Goal: Transaction & Acquisition: Download file/media

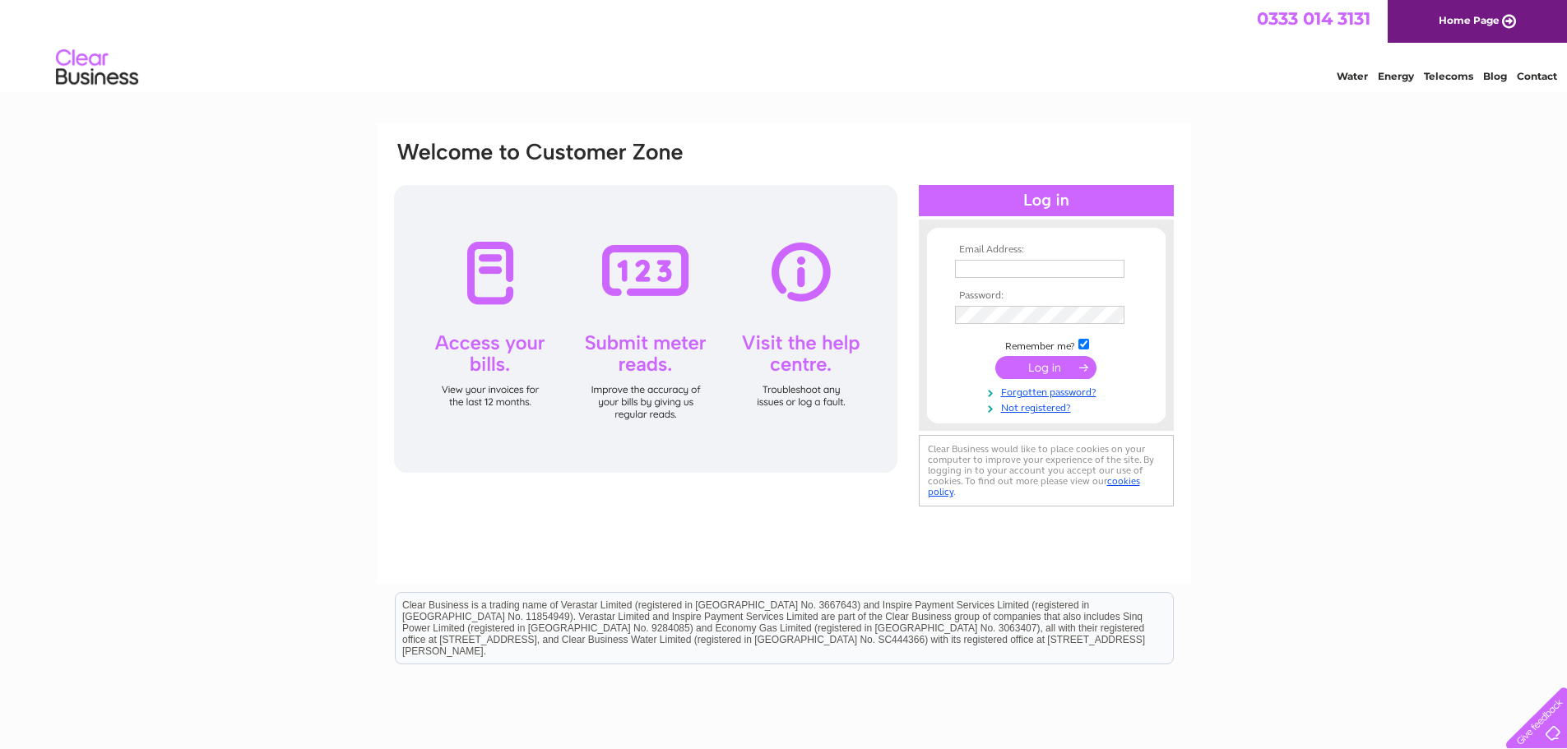
click at [1036, 263] on input "text" at bounding box center [1039, 269] width 169 height 18
type input "kathryn@stagbakeries.co.uk"
click at [1021, 366] on input "submit" at bounding box center [1045, 367] width 101 height 23
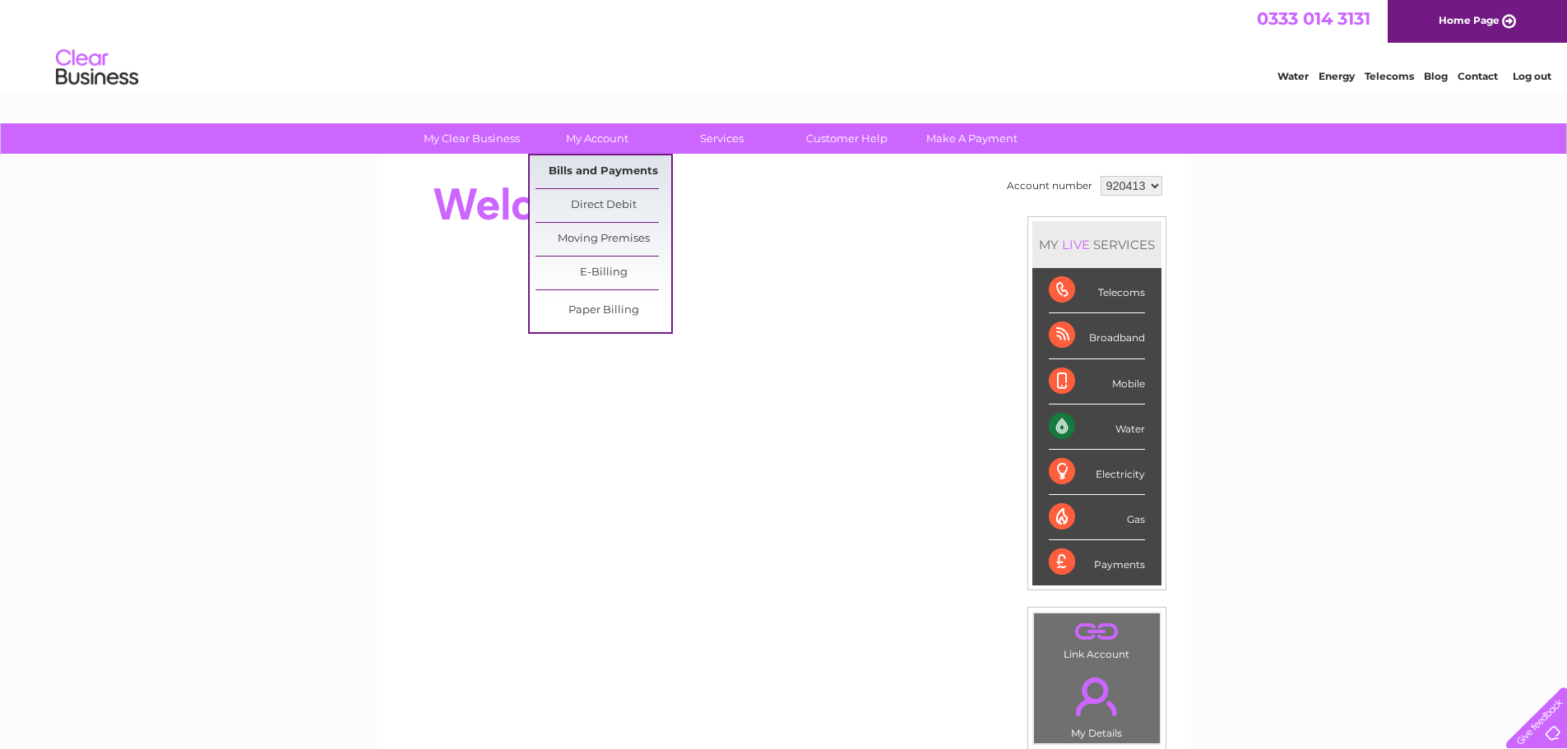
click at [596, 168] on link "Bills and Payments" at bounding box center [604, 171] width 136 height 33
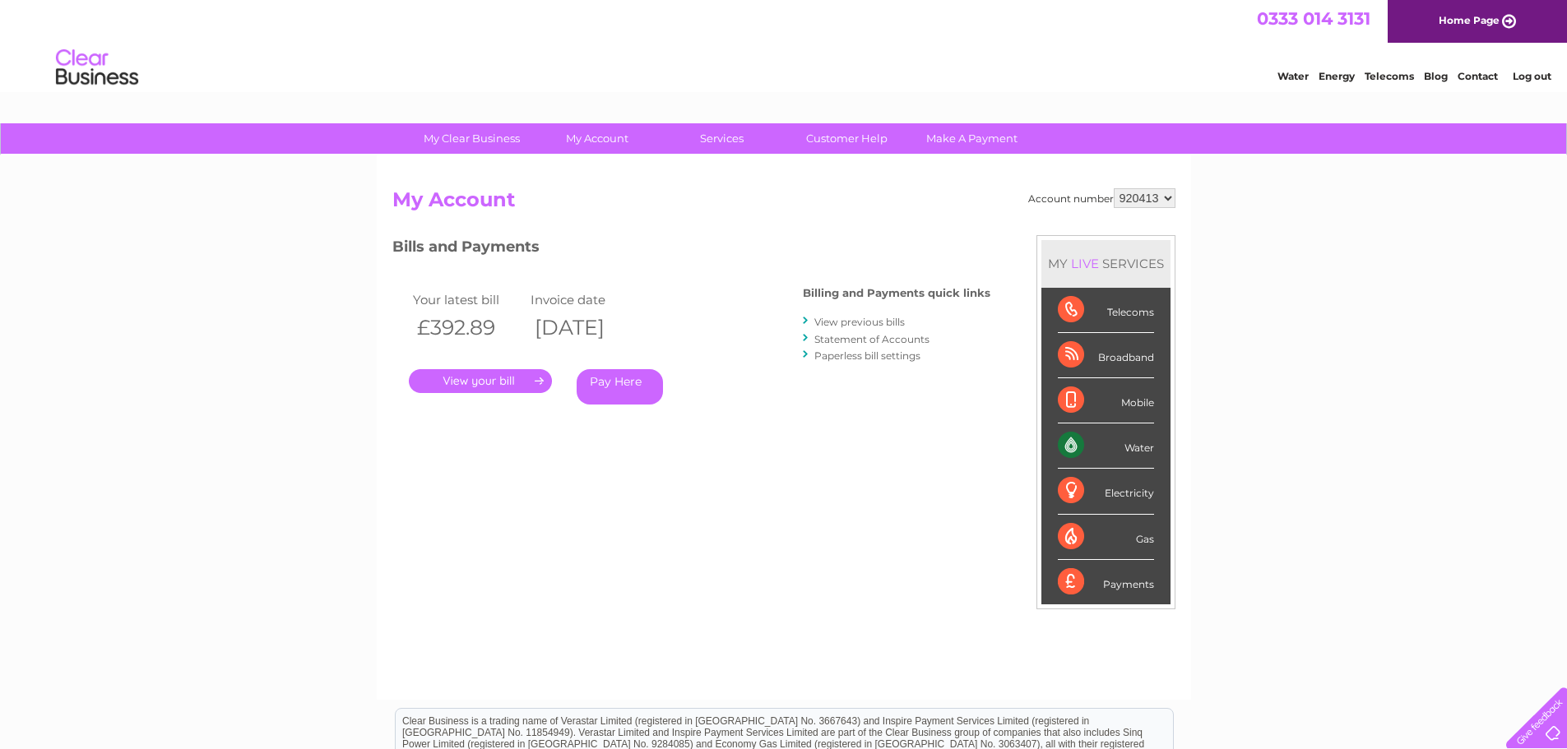
click at [515, 379] on link "." at bounding box center [480, 381] width 143 height 24
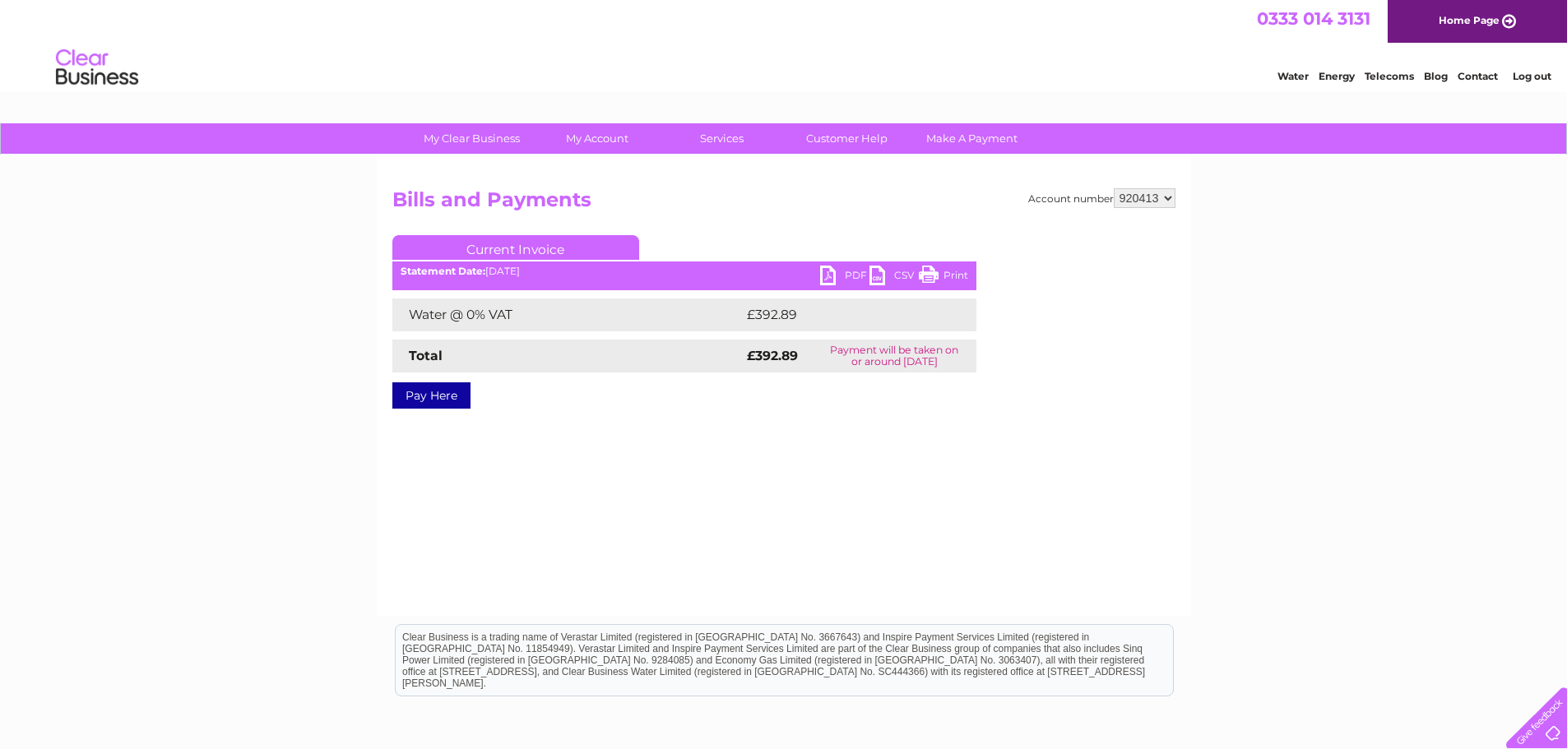
click at [842, 275] on link "PDF" at bounding box center [844, 278] width 49 height 24
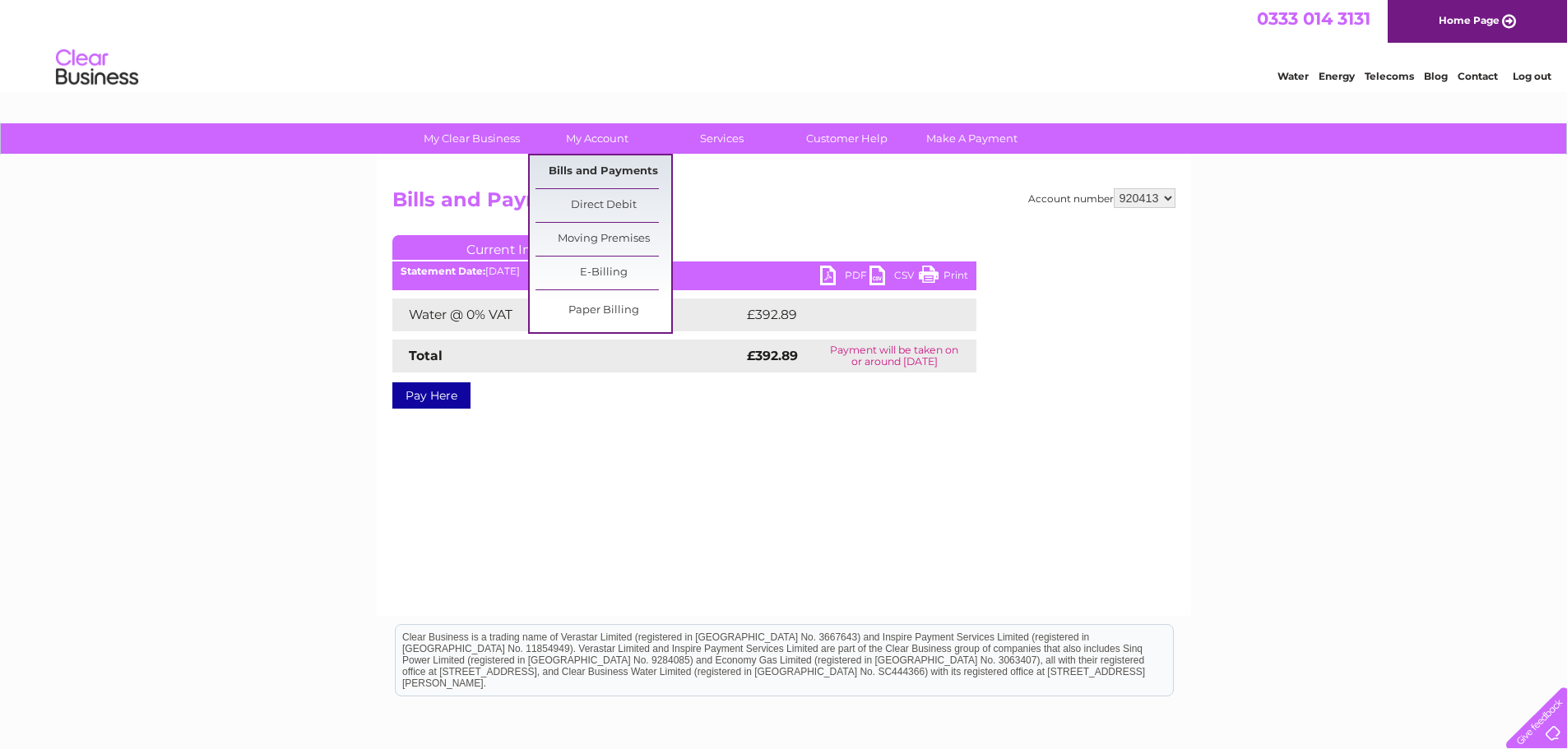
click at [600, 167] on link "Bills and Payments" at bounding box center [604, 171] width 136 height 33
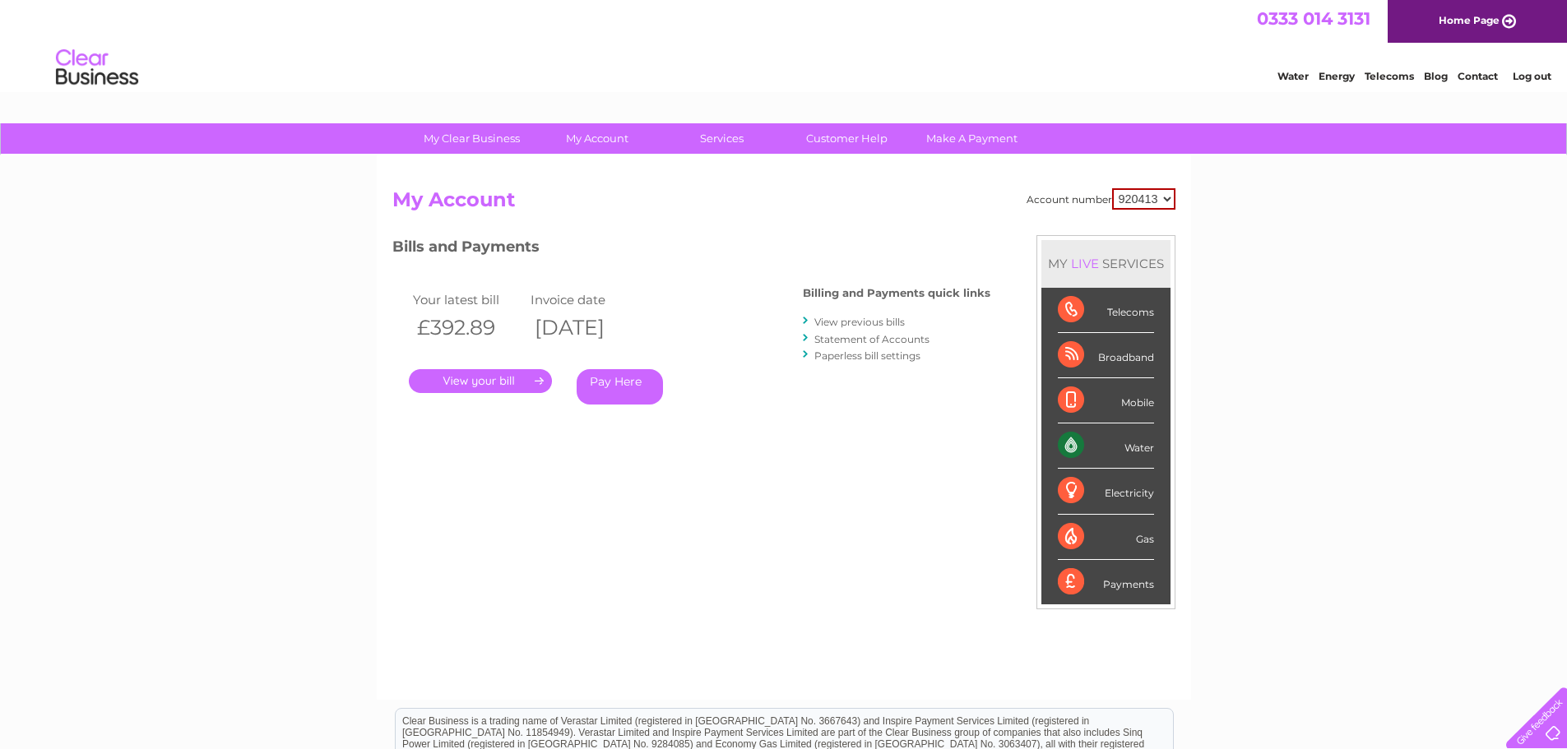
click at [859, 320] on link "View previous bills" at bounding box center [859, 322] width 90 height 12
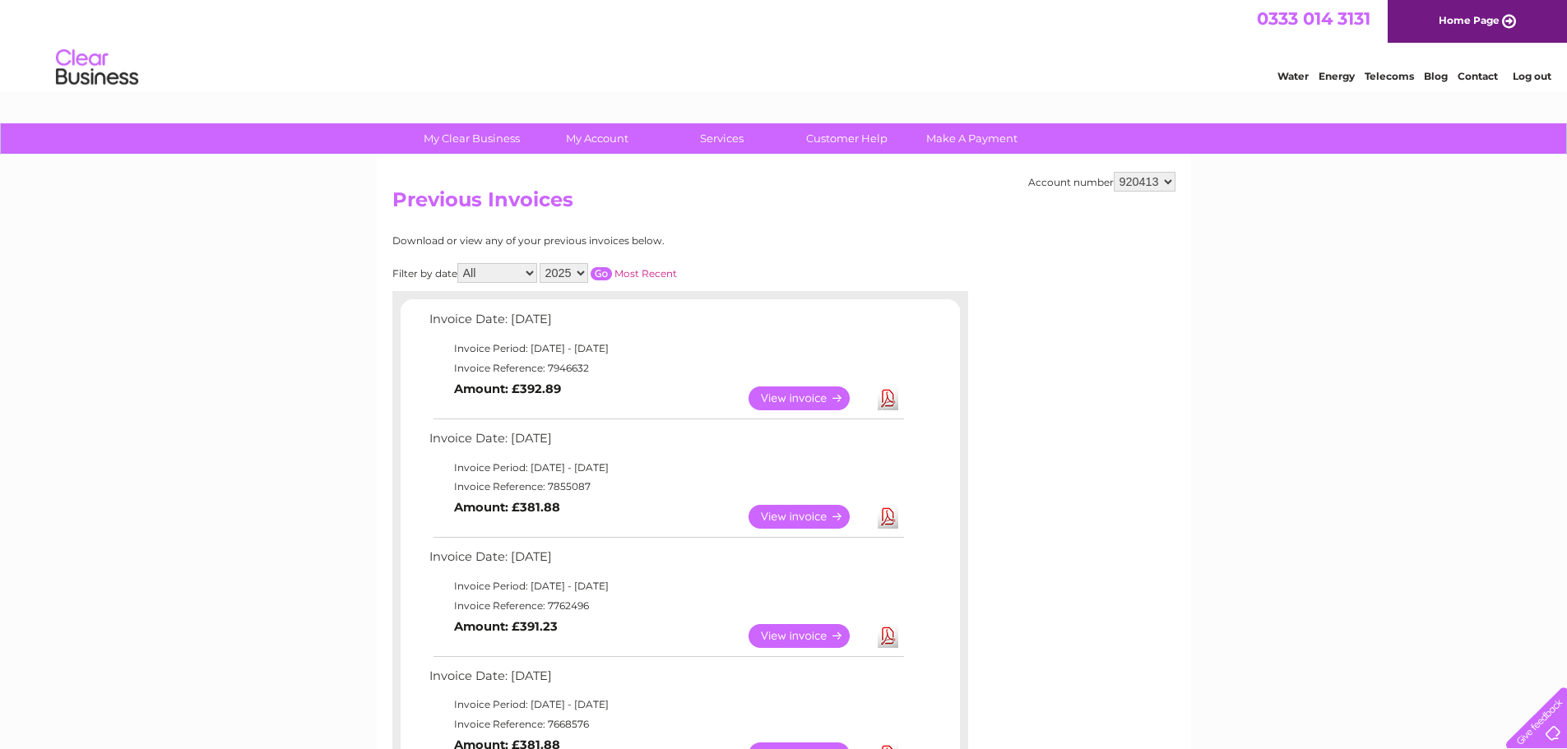
click at [781, 518] on link "View" at bounding box center [809, 517] width 121 height 24
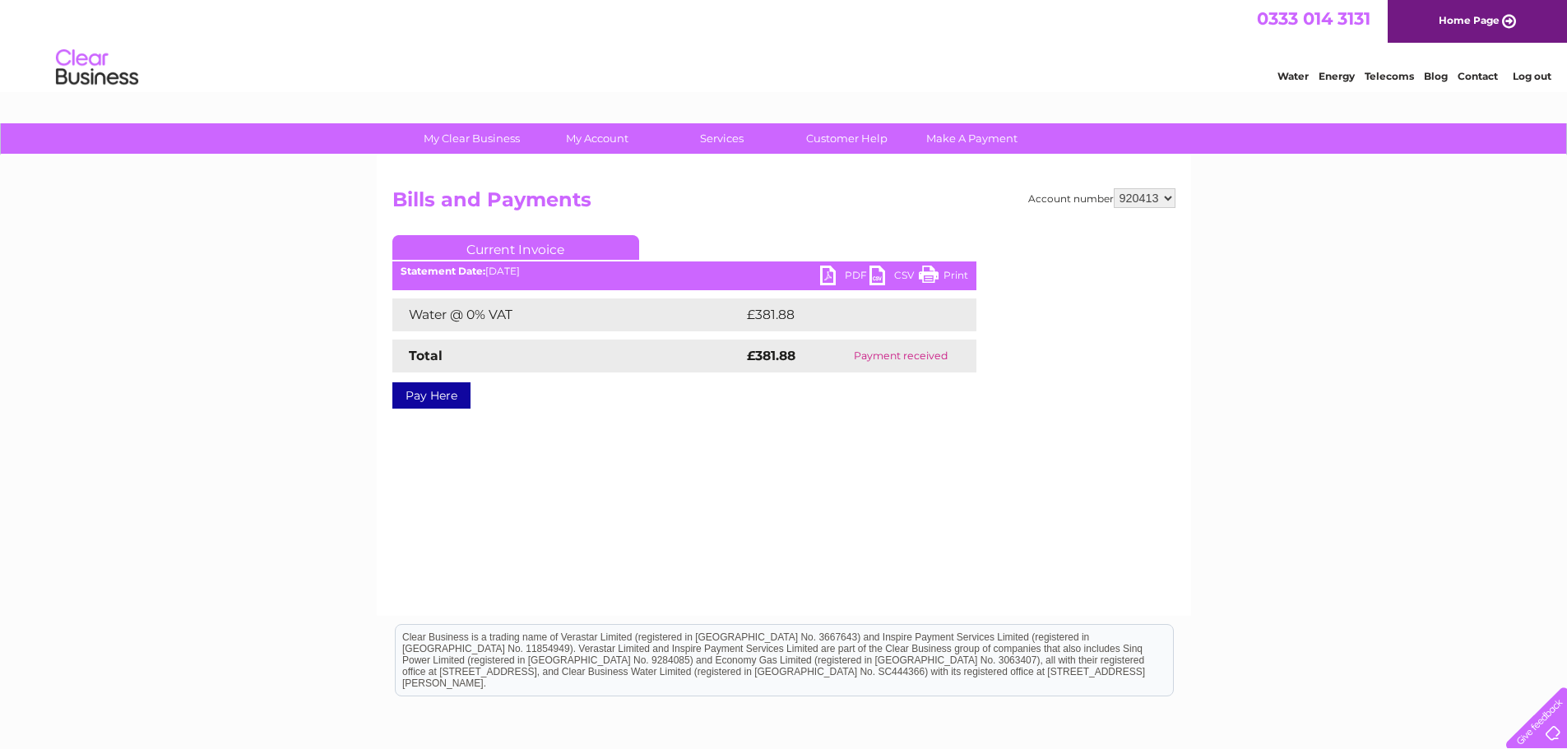
click at [842, 275] on link "PDF" at bounding box center [844, 278] width 49 height 24
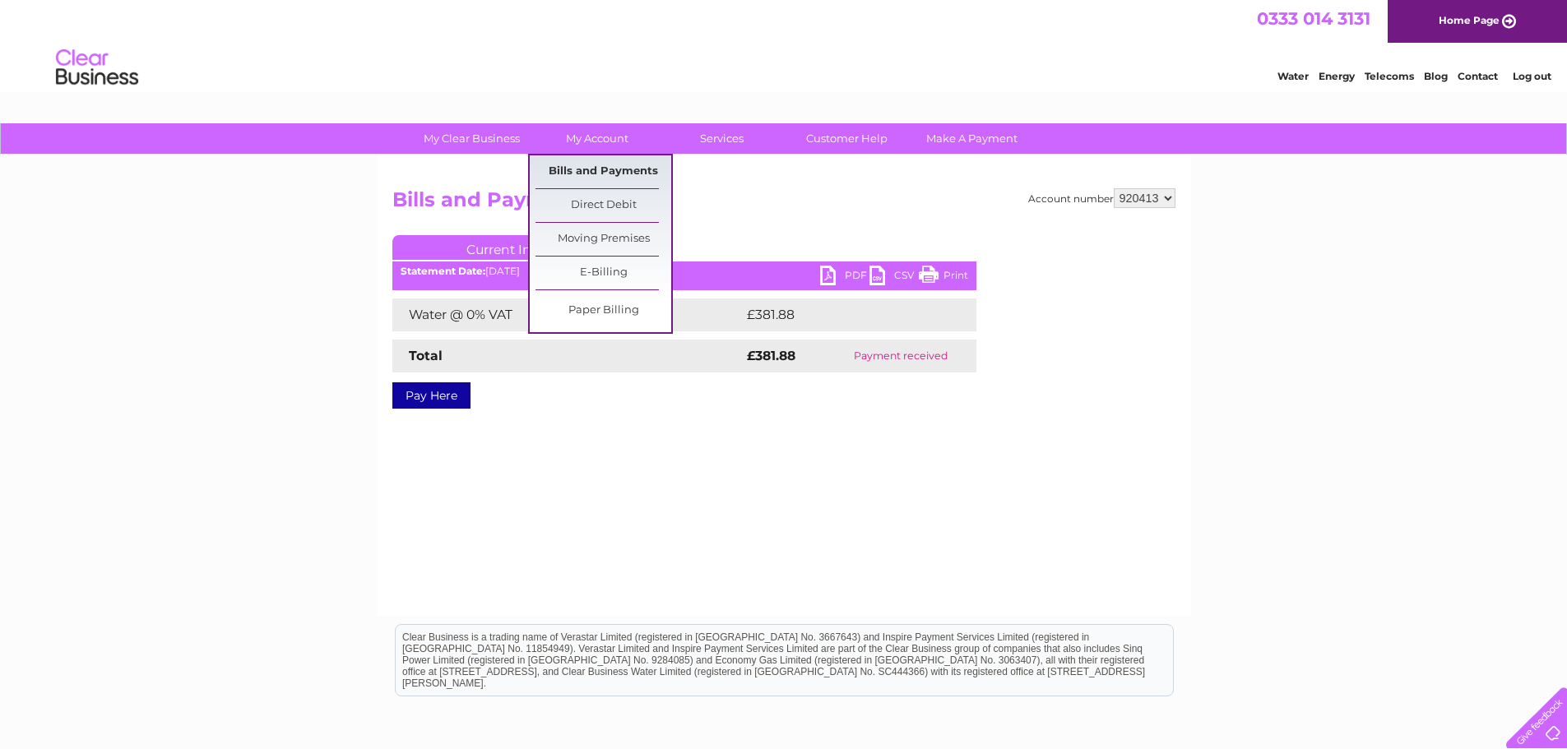
click at [582, 173] on link "Bills and Payments" at bounding box center [604, 171] width 136 height 33
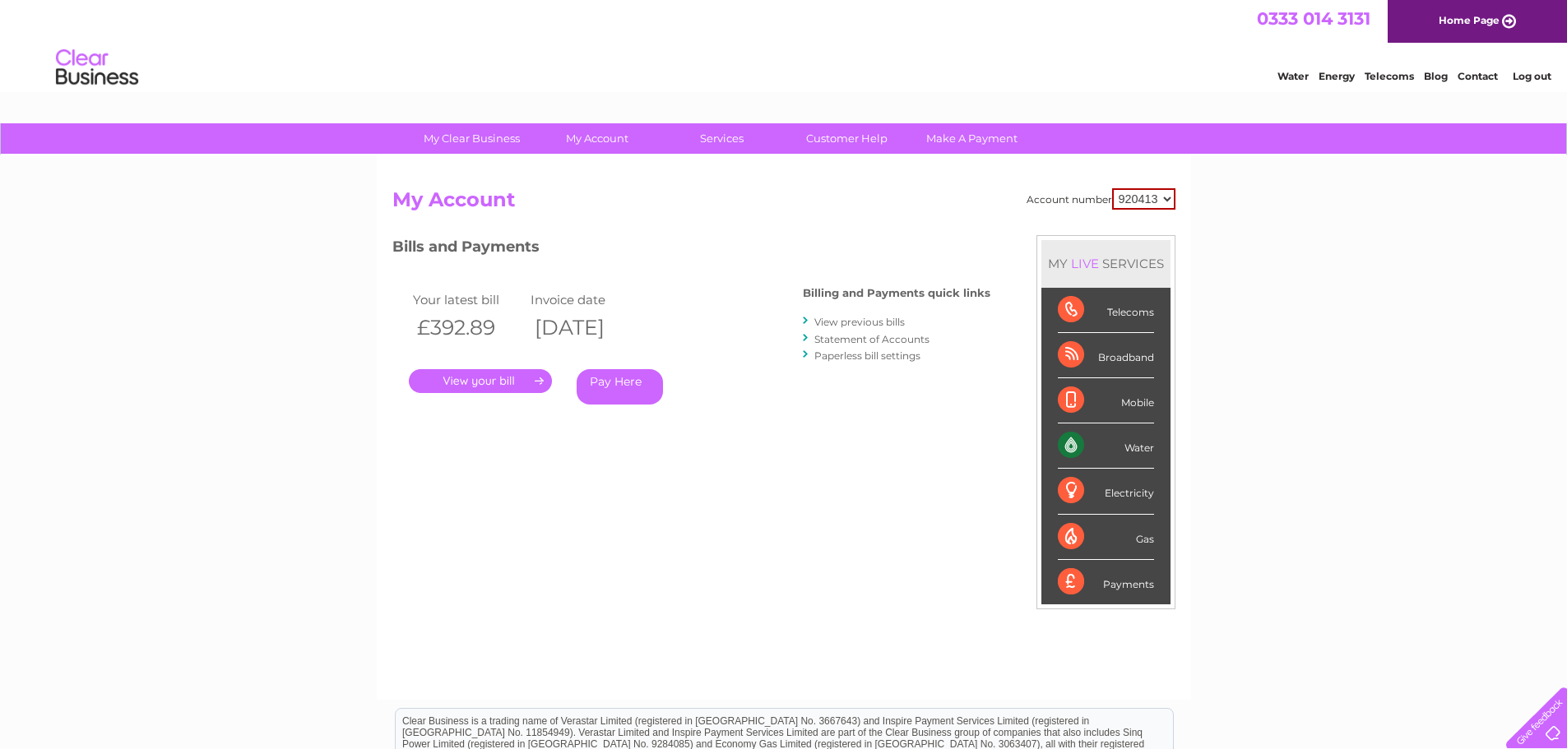
click at [870, 322] on link "View previous bills" at bounding box center [859, 322] width 90 height 12
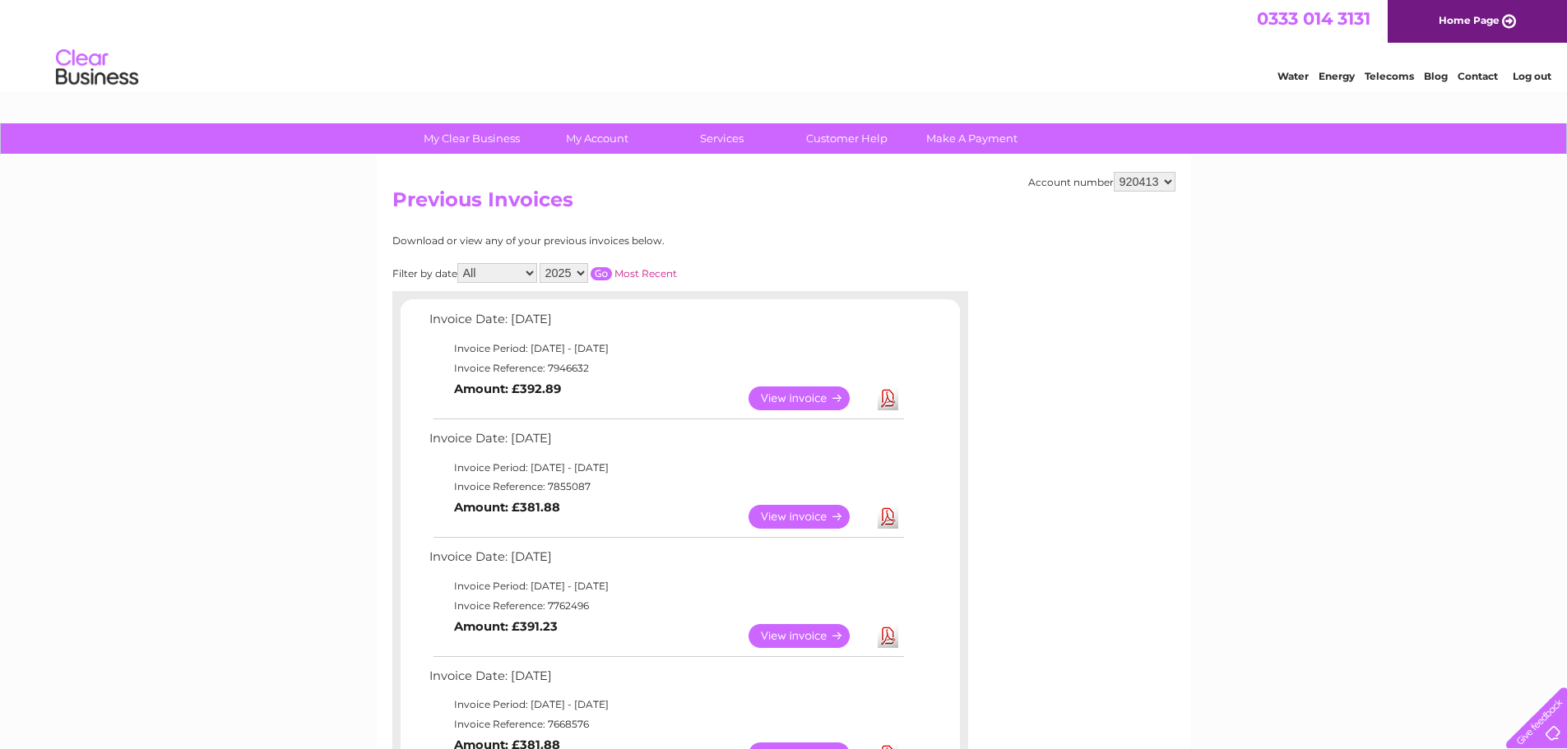
click at [791, 635] on link "View" at bounding box center [809, 636] width 121 height 24
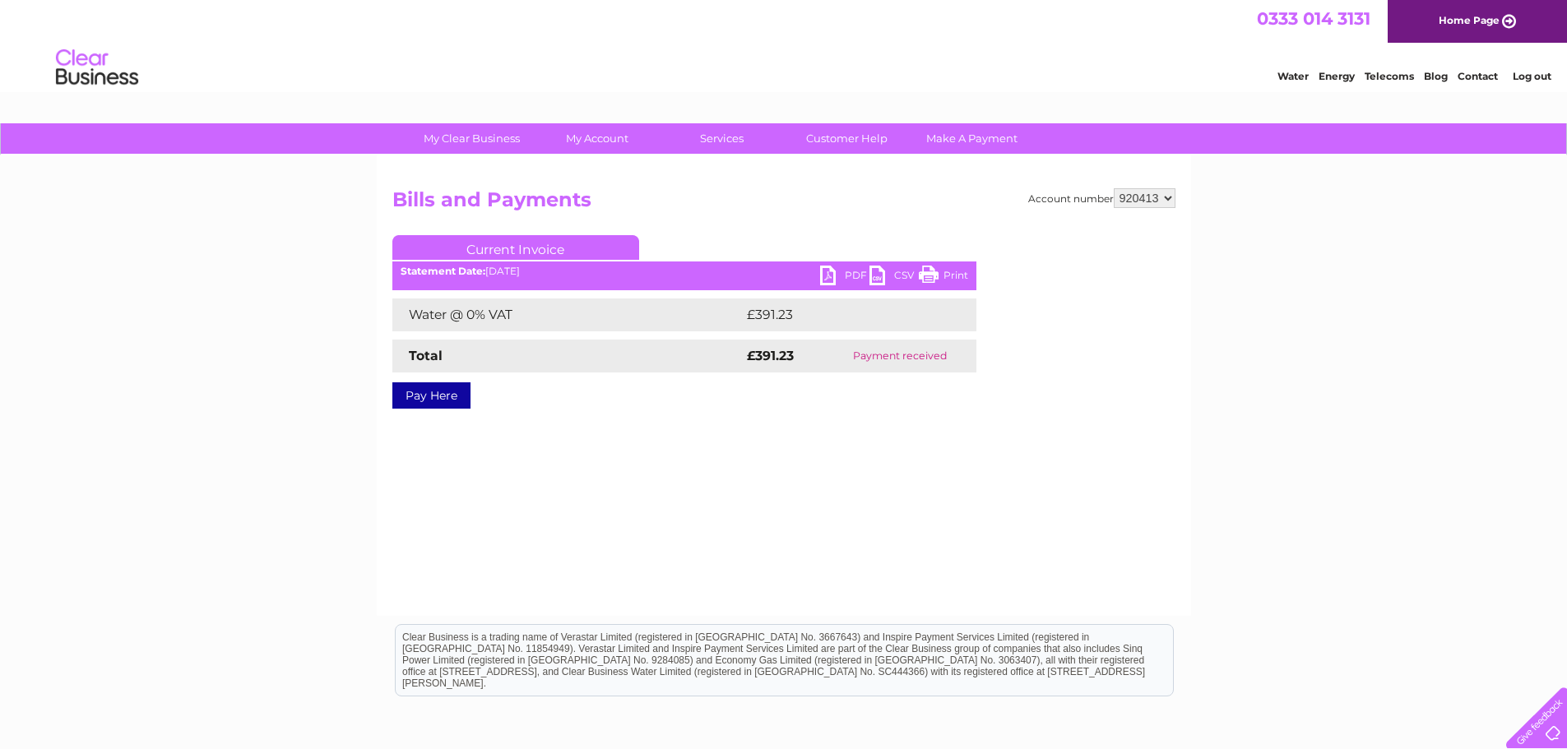
click at [832, 277] on link "PDF" at bounding box center [844, 278] width 49 height 24
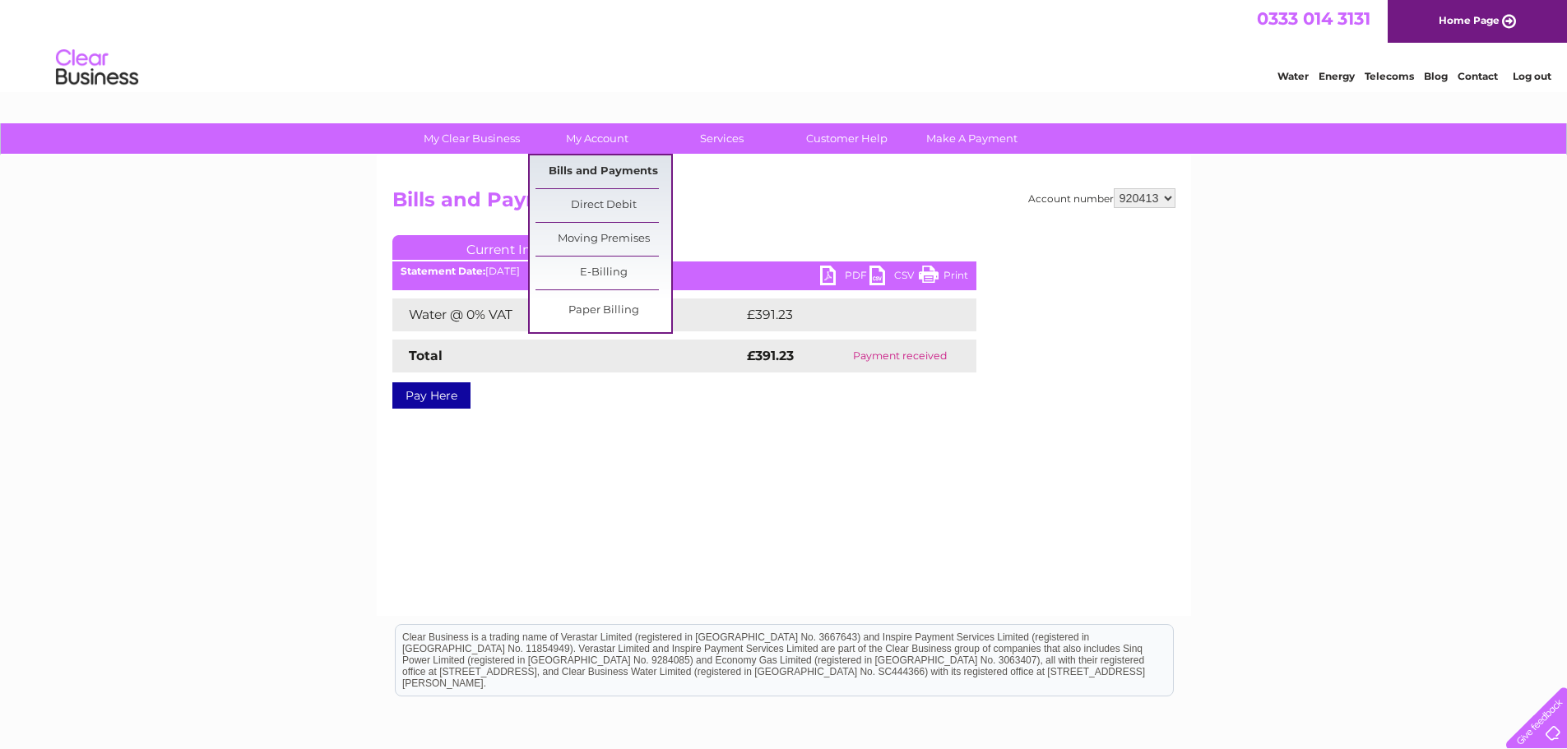
click at [577, 168] on link "Bills and Payments" at bounding box center [604, 171] width 136 height 33
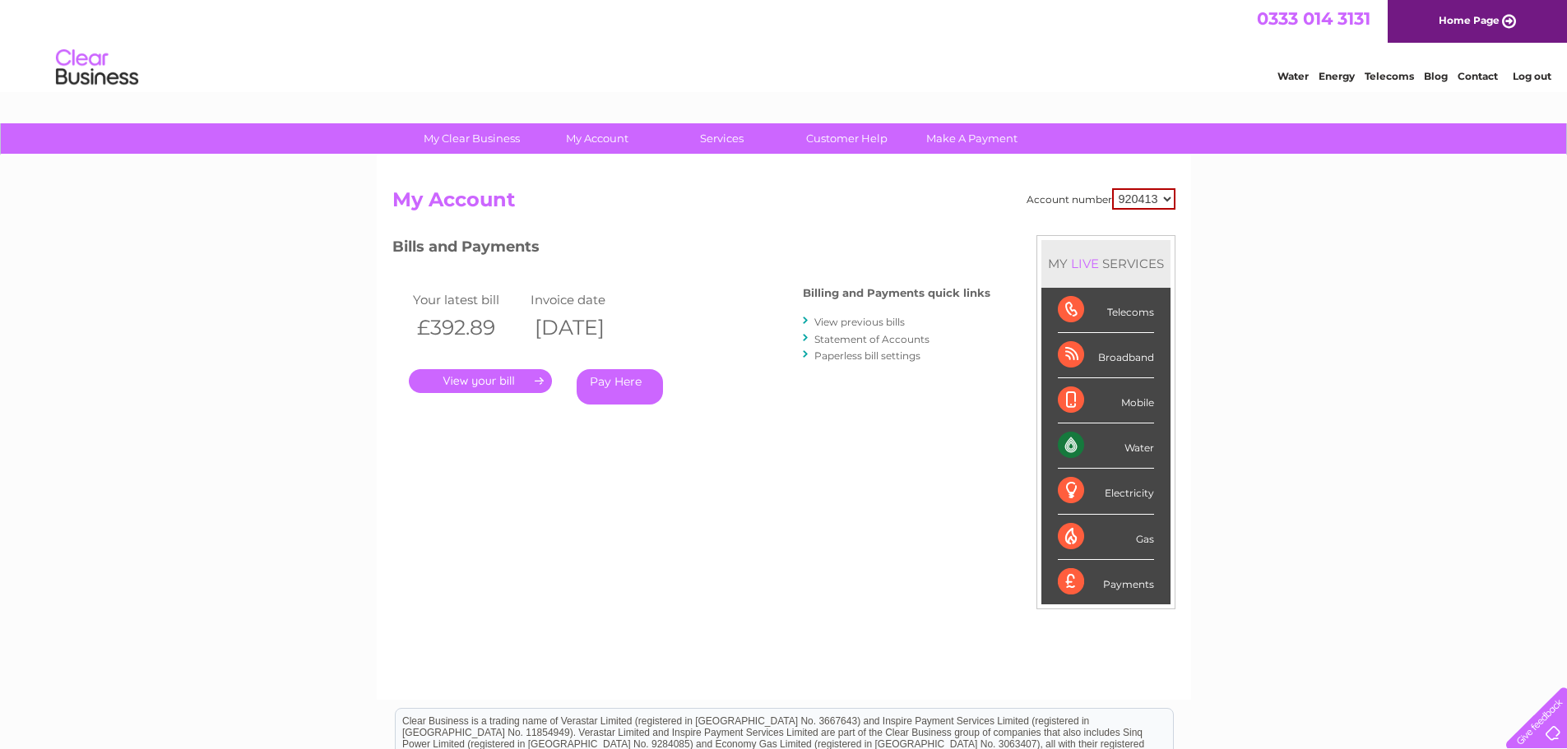
click at [836, 318] on link "View previous bills" at bounding box center [859, 322] width 90 height 12
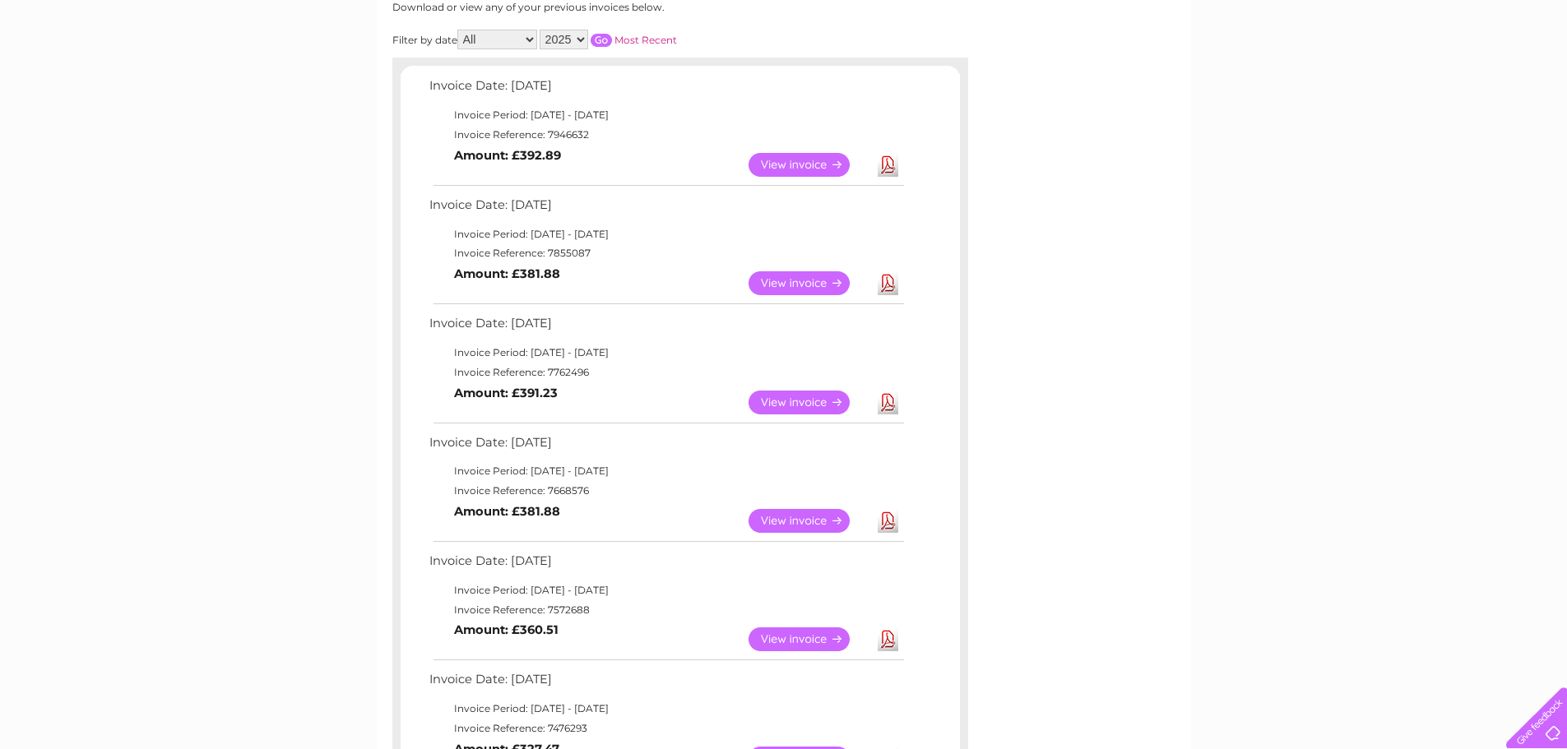
scroll to position [247, 0]
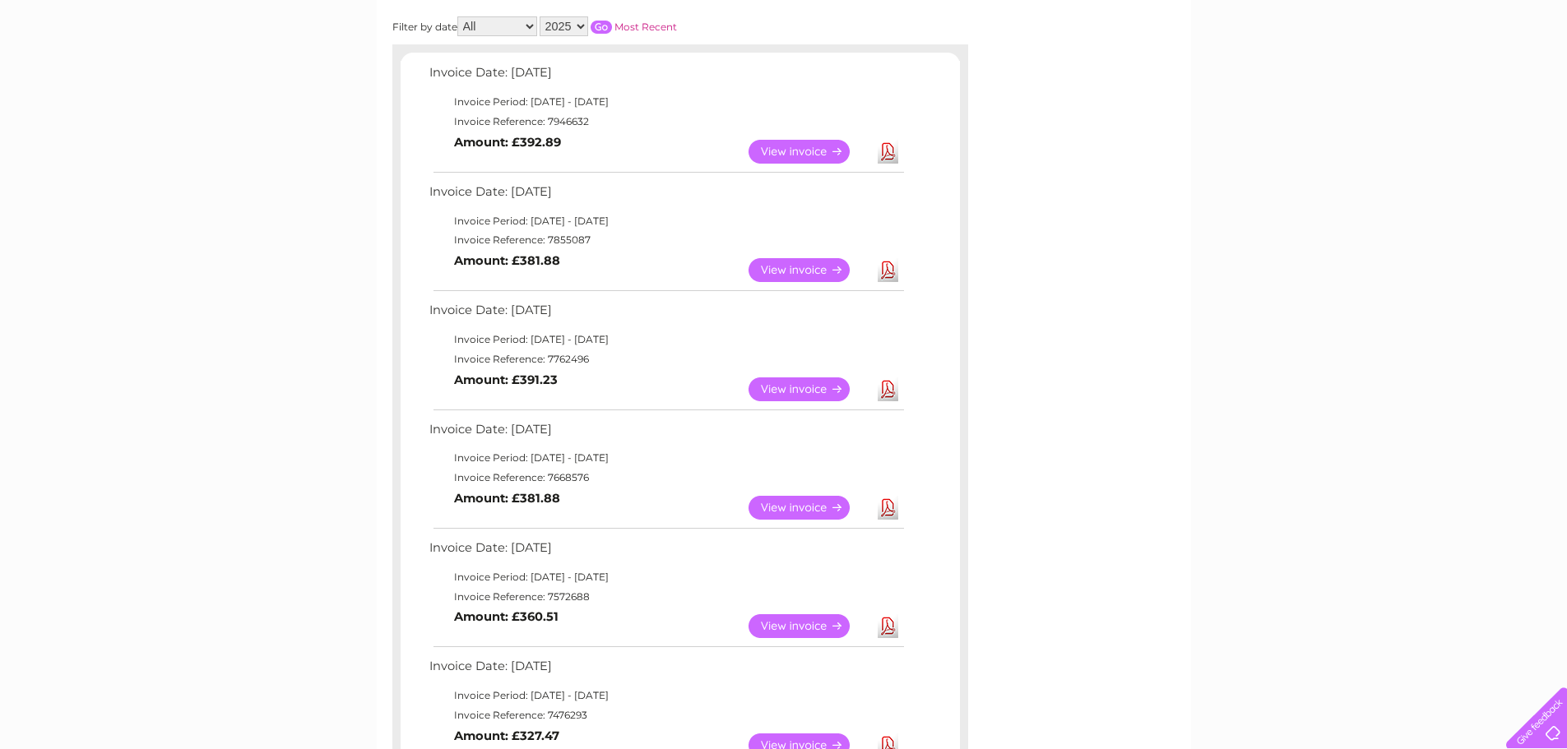
click at [822, 512] on link "View" at bounding box center [809, 508] width 121 height 24
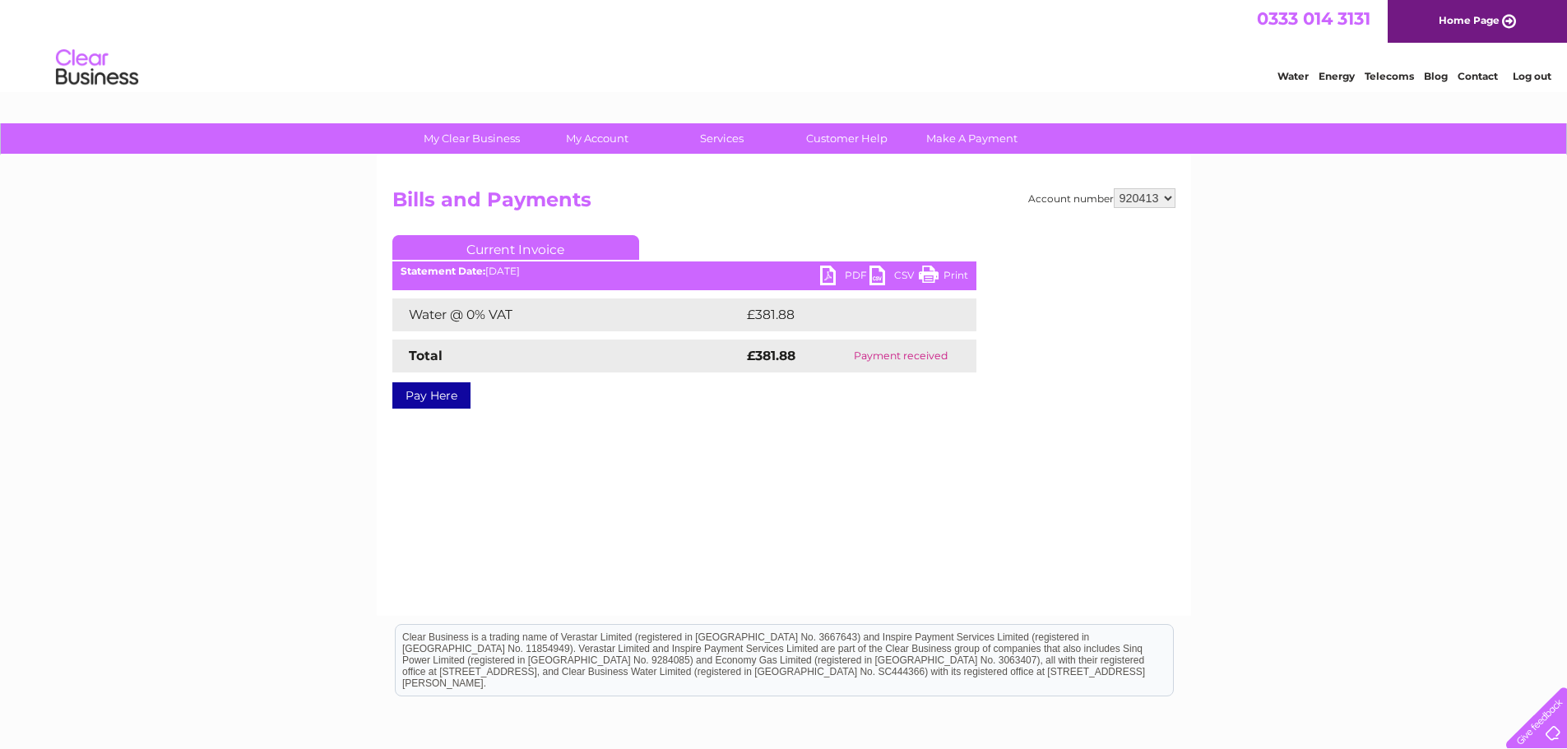
drag, startPoint x: 957, startPoint y: 275, endPoint x: 1282, endPoint y: 27, distance: 408.5
click at [957, 275] on link "Print" at bounding box center [943, 278] width 49 height 24
click at [848, 270] on link "PDF" at bounding box center [844, 278] width 49 height 24
click at [826, 276] on link "PDF" at bounding box center [844, 278] width 49 height 24
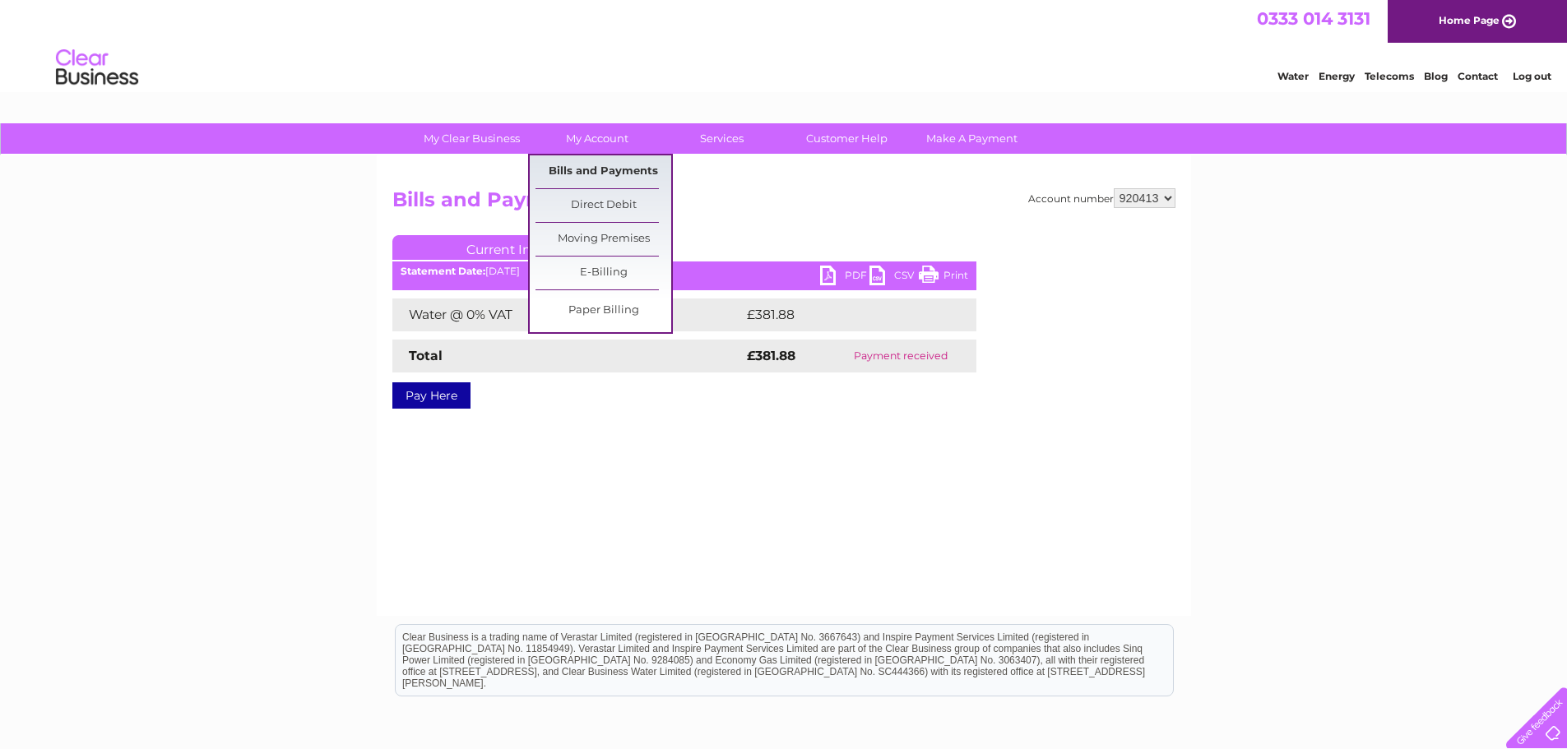
click at [600, 178] on link "Bills and Payments" at bounding box center [604, 171] width 136 height 33
click at [614, 173] on link "Bills and Payments" at bounding box center [604, 171] width 136 height 33
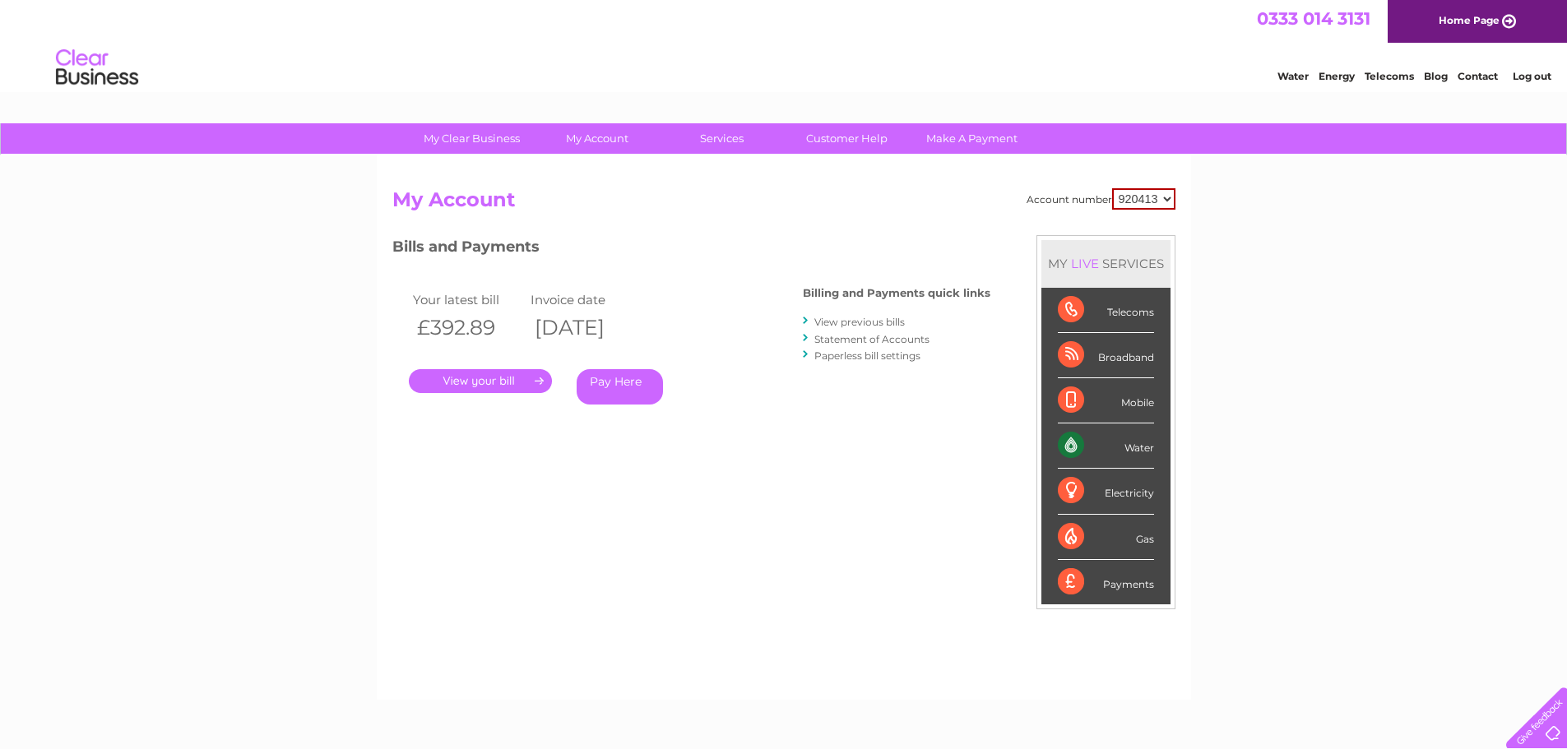
click at [836, 322] on link "View previous bills" at bounding box center [859, 322] width 90 height 12
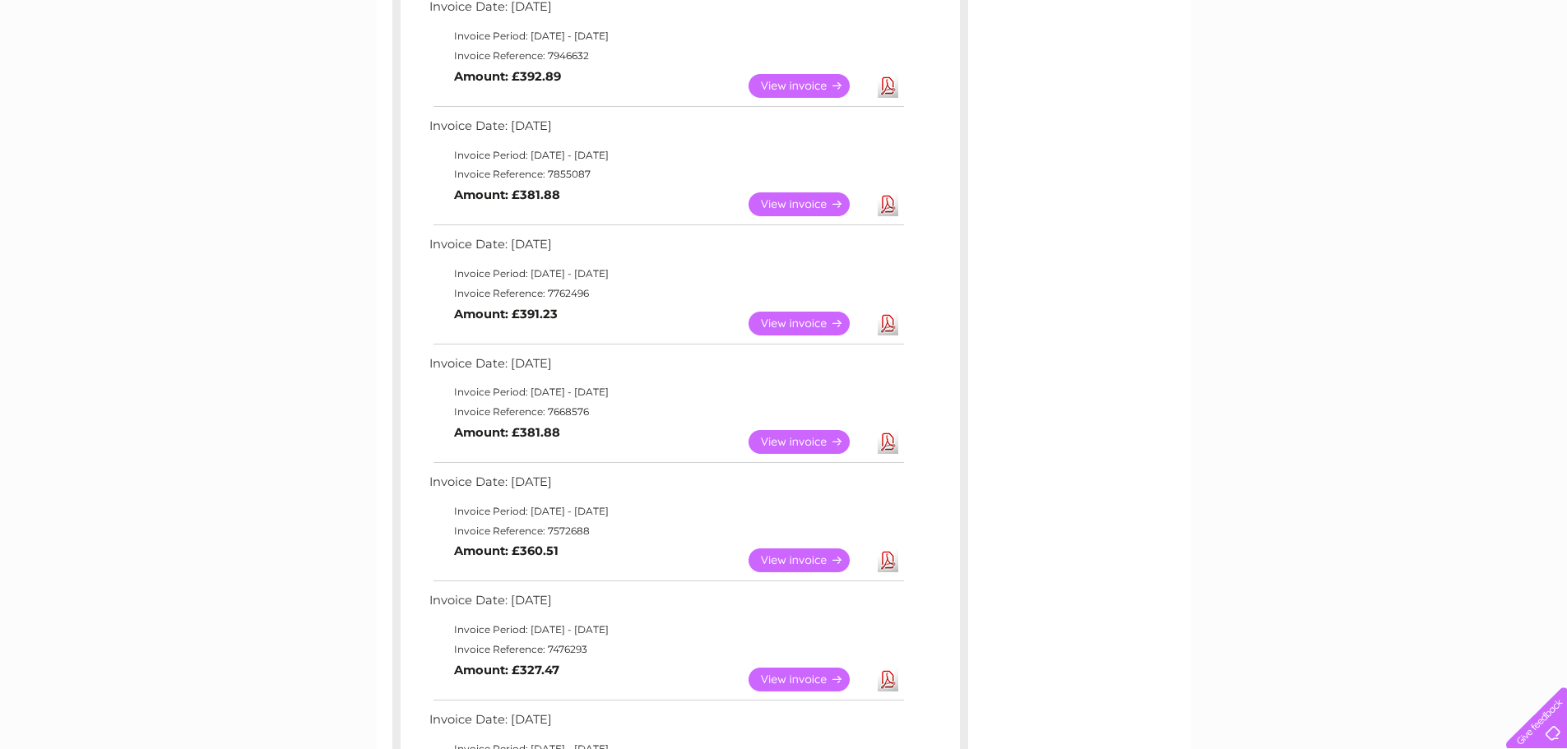
scroll to position [329, 0]
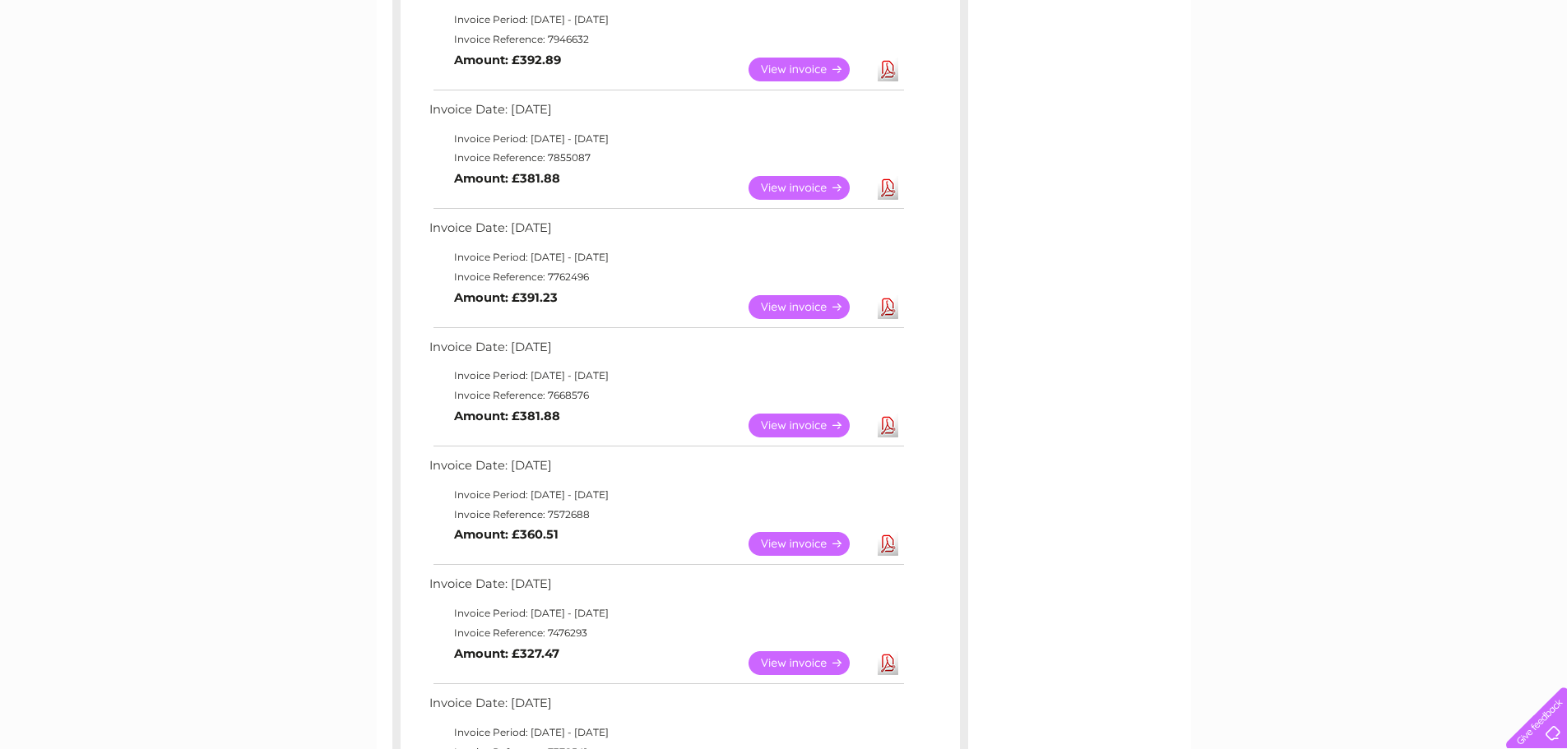
click at [819, 545] on link "View" at bounding box center [809, 544] width 121 height 24
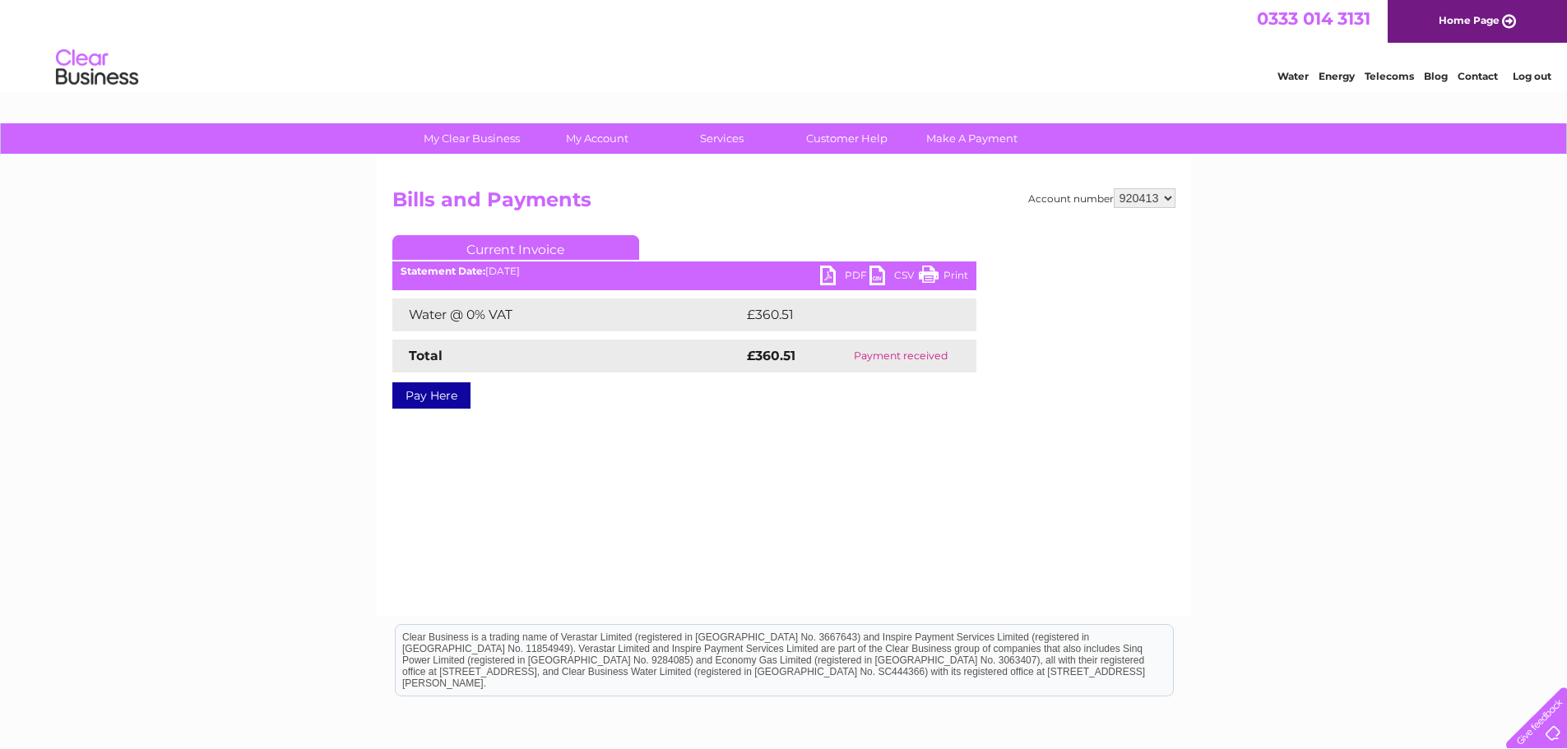
click at [842, 274] on link "PDF" at bounding box center [844, 278] width 49 height 24
